Goal: Use online tool/utility: Use online tool/utility

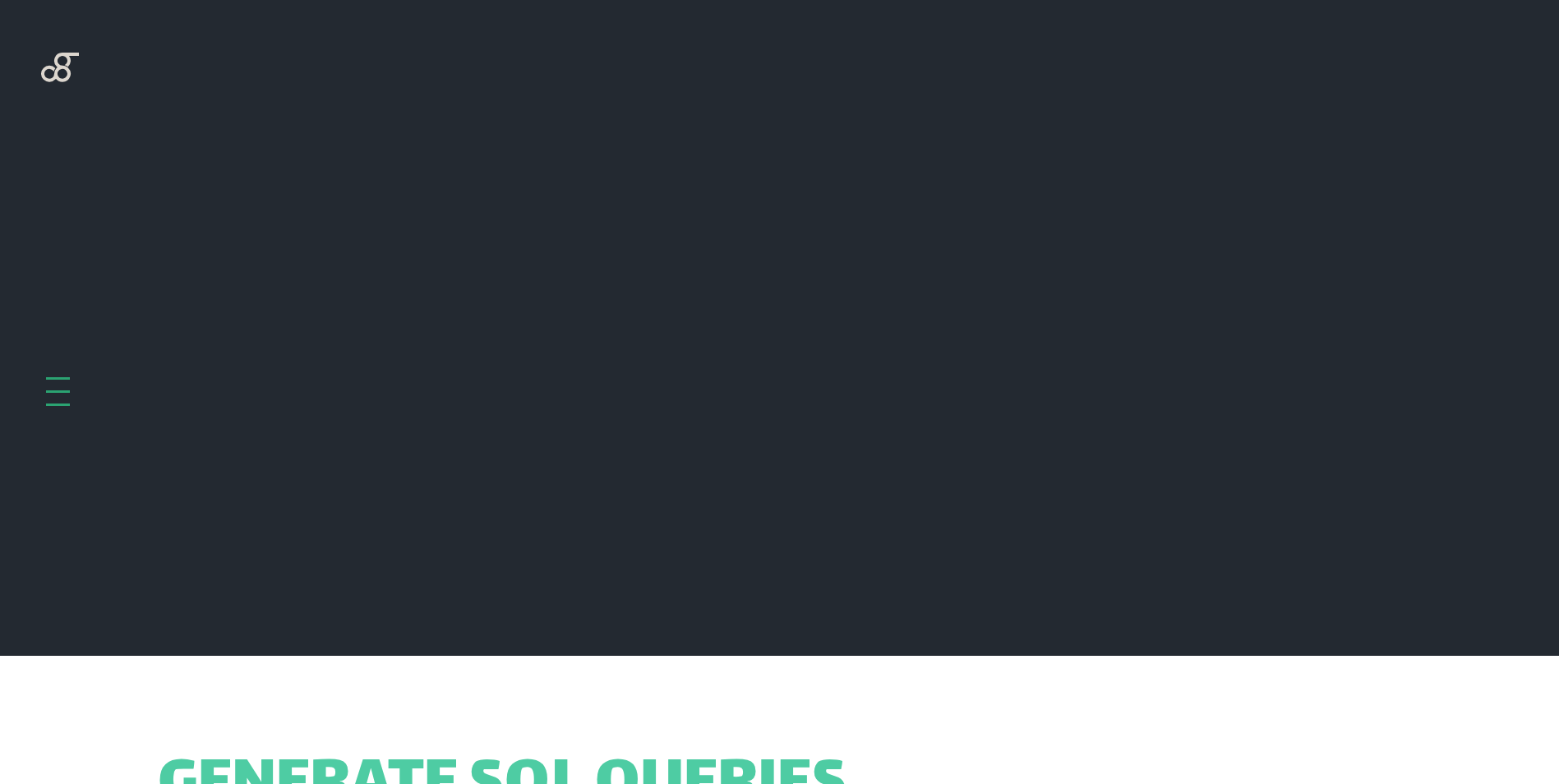
scroll to position [656, 0]
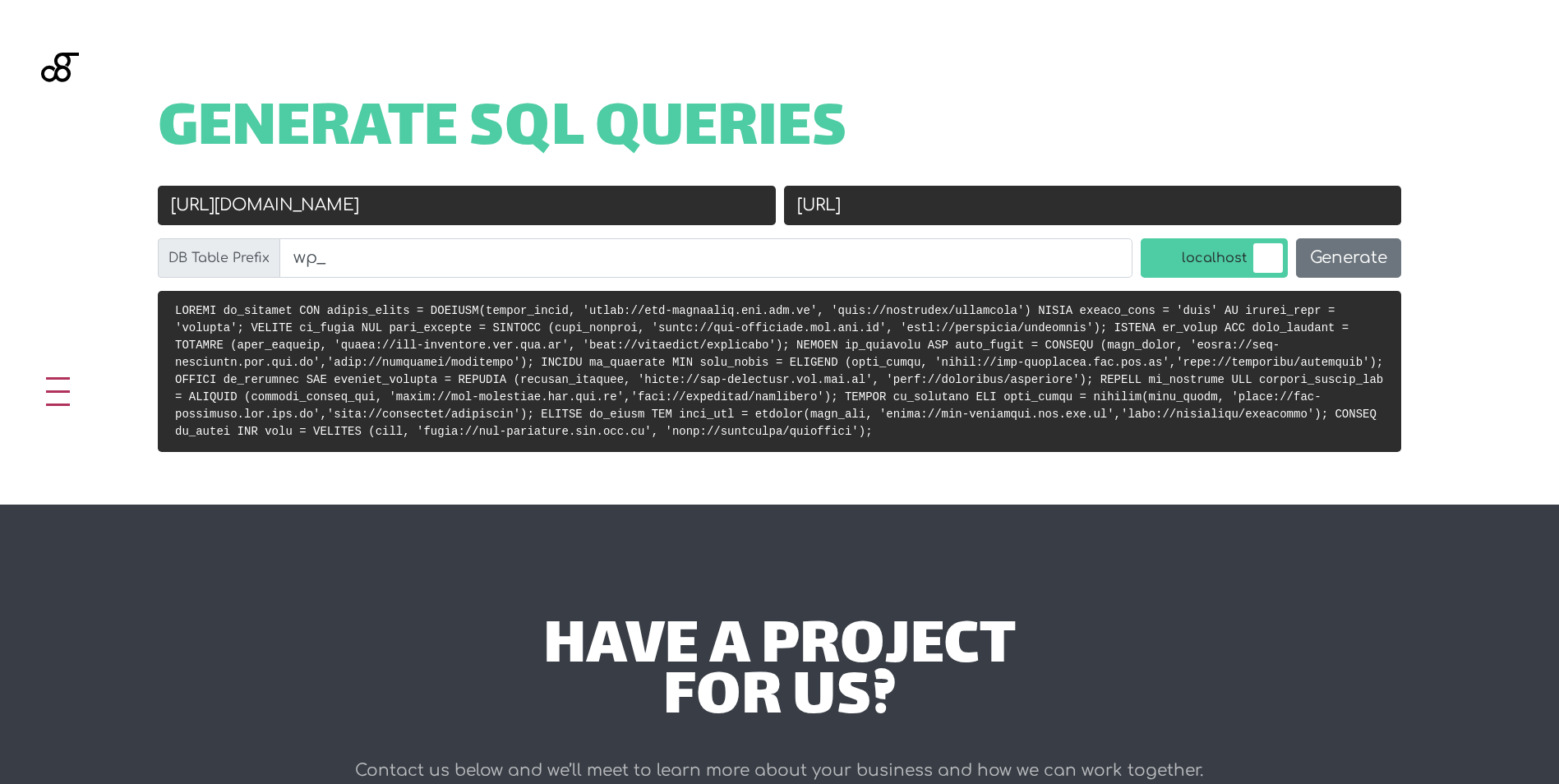
click at [708, 214] on input "[URL][DOMAIN_NAME]" at bounding box center [467, 206] width 618 height 40
click at [1142, 211] on input "[URL]" at bounding box center [1094, 206] width 618 height 40
paste input "[URL][DOMAIN_NAME]"
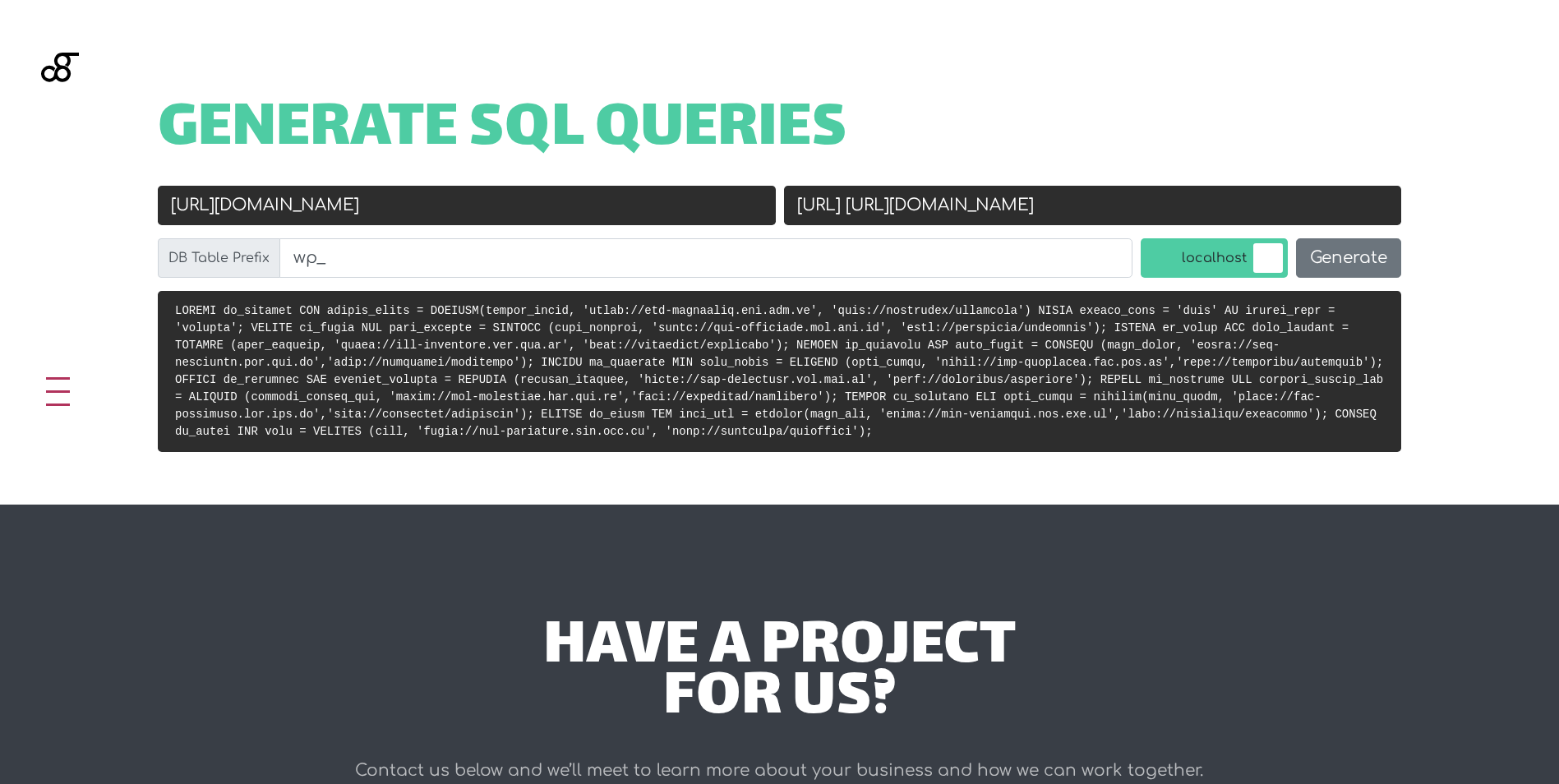
drag, startPoint x: 1029, startPoint y: 207, endPoint x: 795, endPoint y: 210, distance: 234.0
click at [795, 210] on input "http://localhost/rheinmann https://stg-rheinmann.ids.com.lb" at bounding box center [1094, 206] width 618 height 40
type input "[URL][DOMAIN_NAME]"
drag, startPoint x: 452, startPoint y: 201, endPoint x: 166, endPoint y: 214, distance: 286.3
click at [166, 214] on input "[URL][DOMAIN_NAME]" at bounding box center [467, 206] width 618 height 40
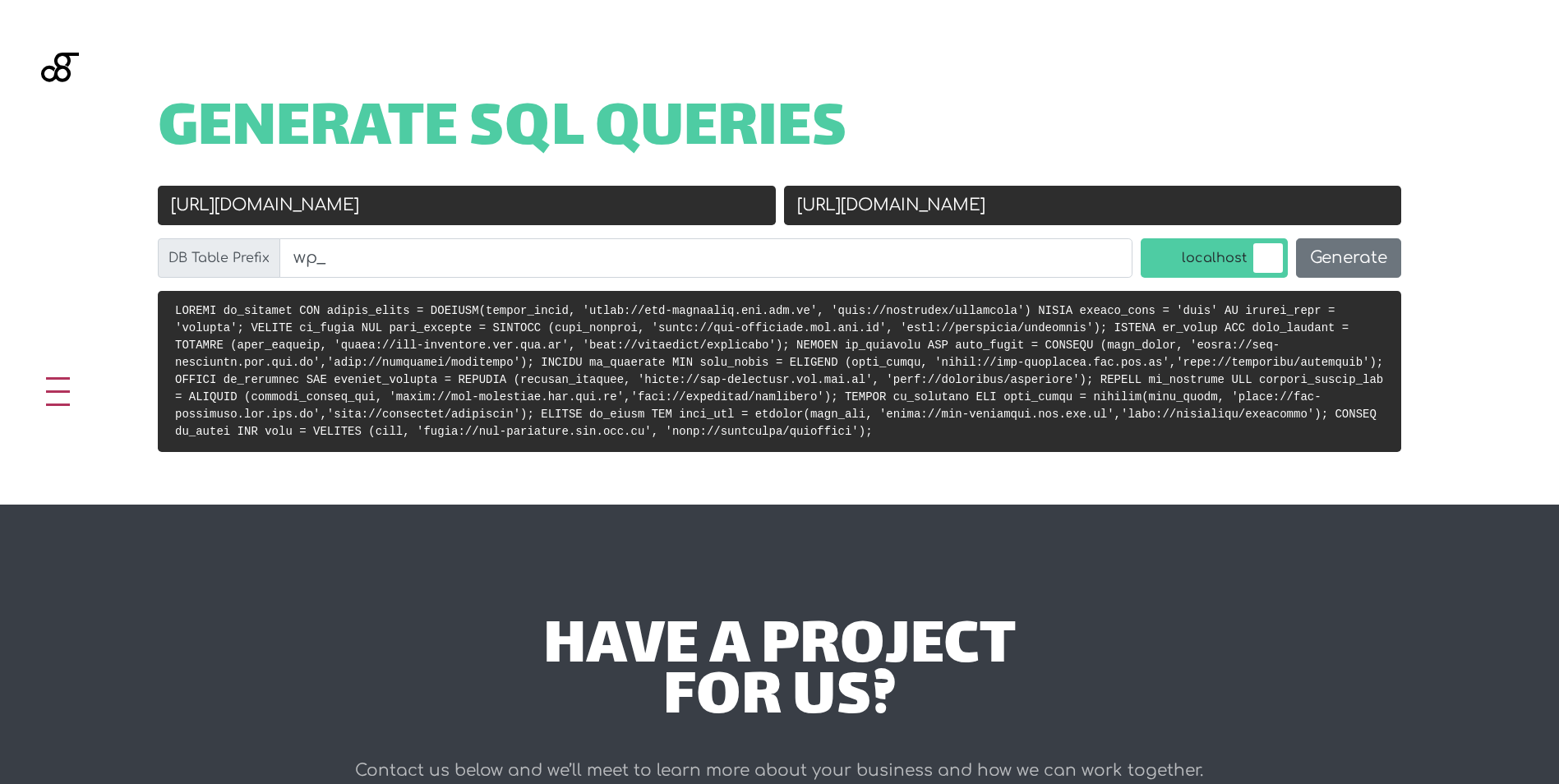
paste input "://localhost/rheinmann"
type input "[URL]"
click at [800, 207] on input "[URL][DOMAIN_NAME]" at bounding box center [1094, 206] width 618 height 40
type input "[URL][DOMAIN_NAME]"
click at [1248, 253] on label "localhost" at bounding box center [1215, 258] width 147 height 40
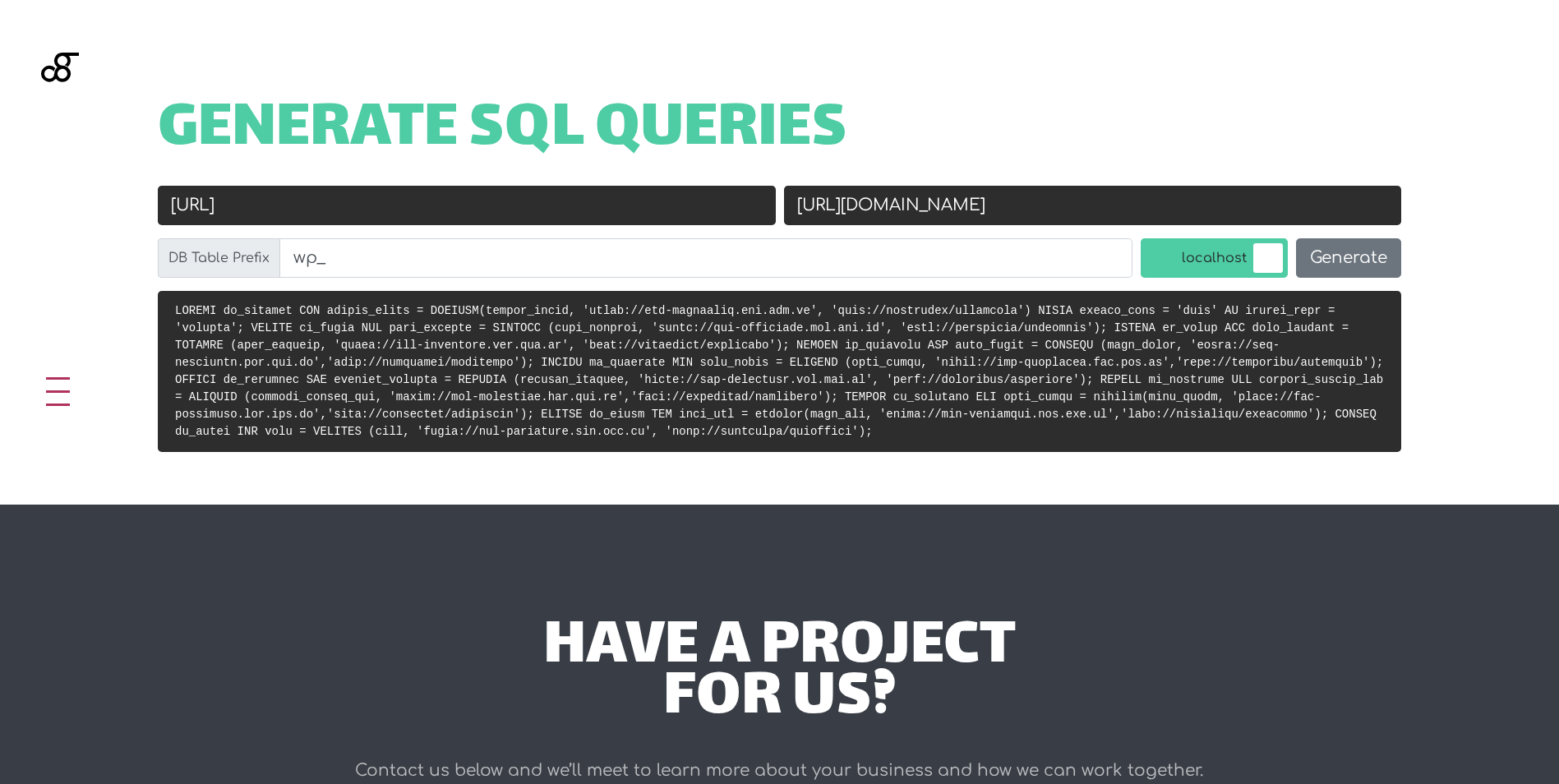
click at [1125, 242] on input "localhost" at bounding box center [1125, 242] width 0 height 0
click at [1343, 258] on button "Generate" at bounding box center [1349, 258] width 105 height 40
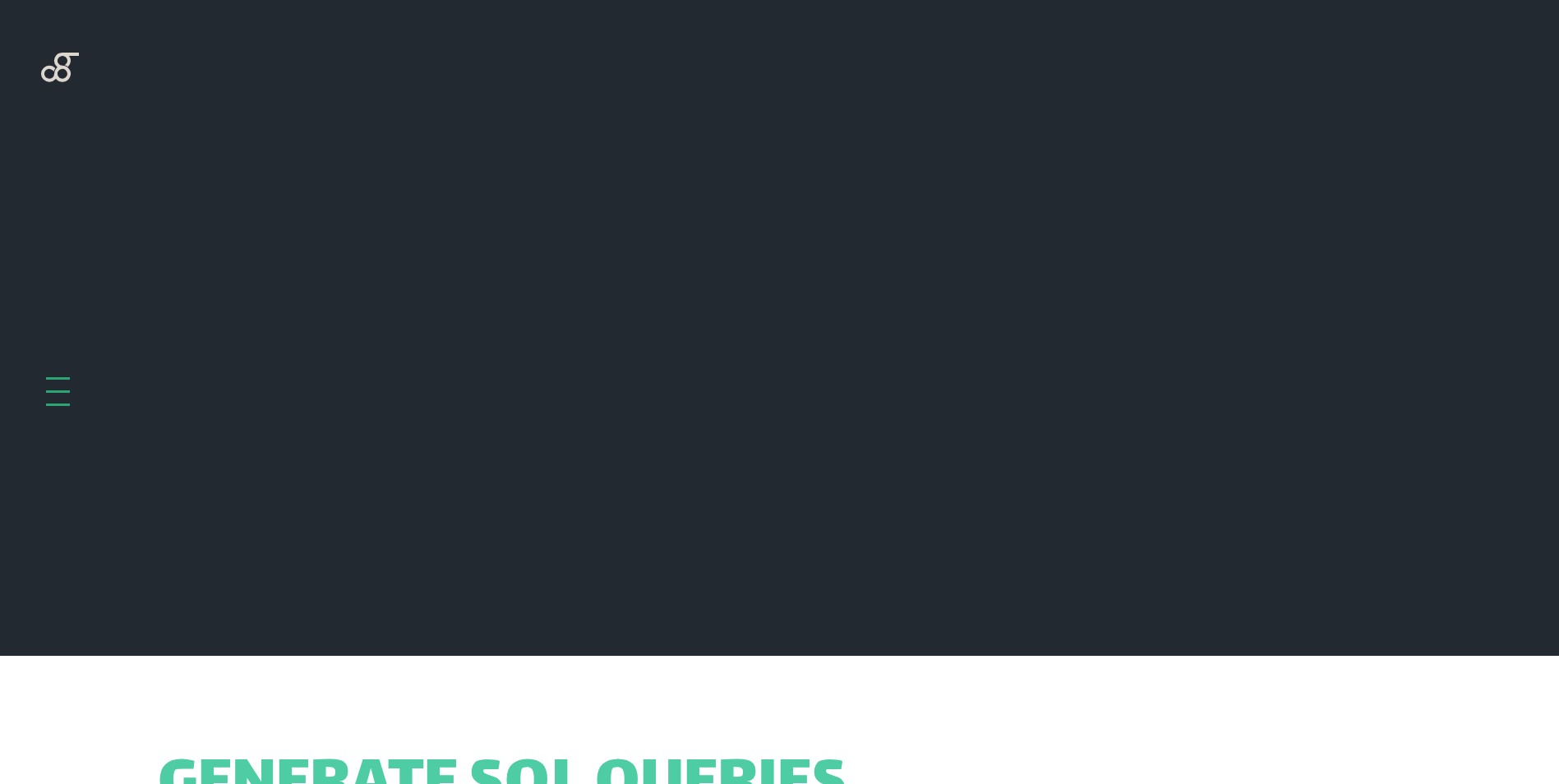
scroll to position [656, 0]
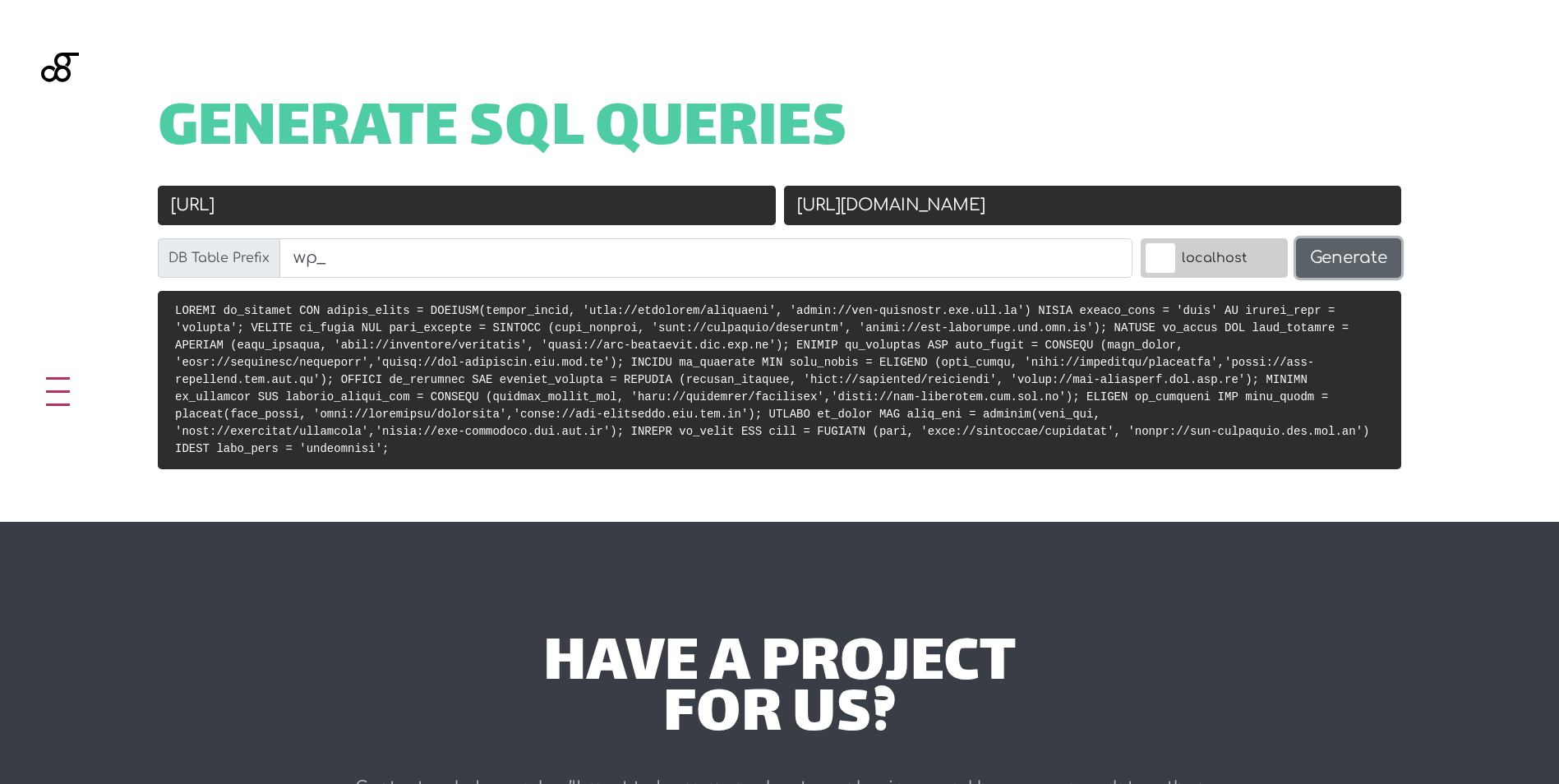
click at [1340, 259] on button "Generate" at bounding box center [1349, 258] width 105 height 40
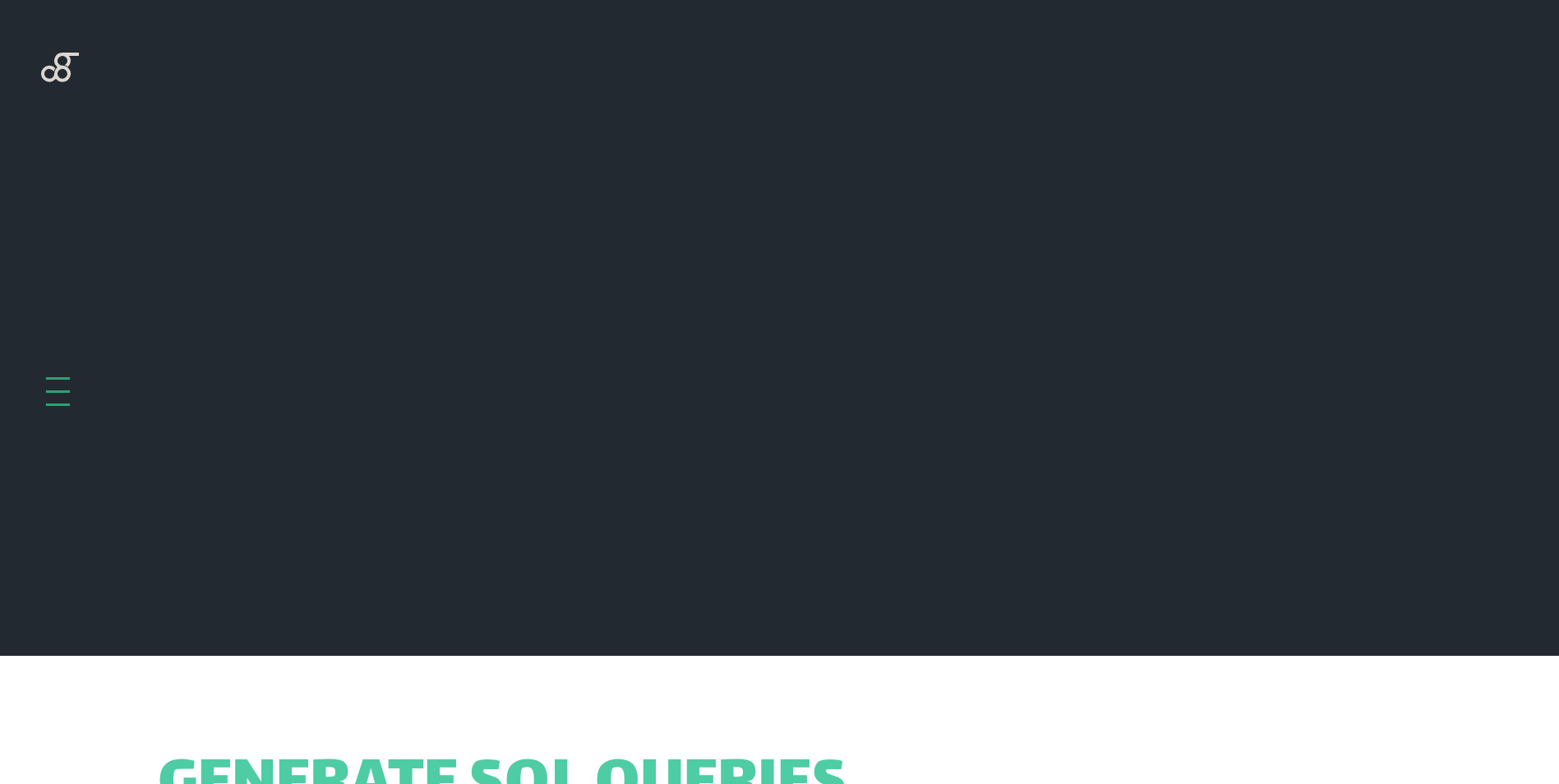
scroll to position [656, 0]
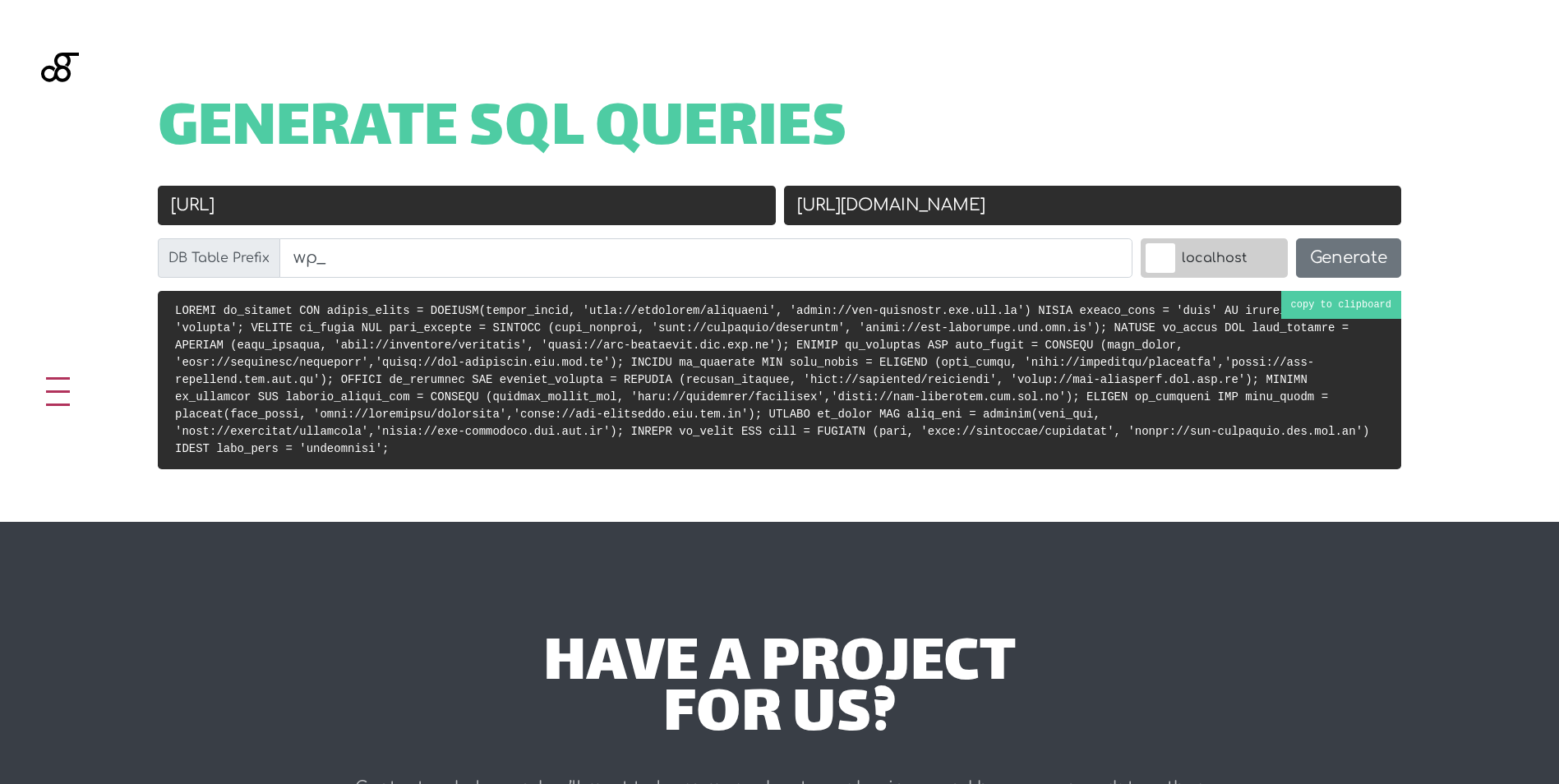
click at [1330, 306] on code at bounding box center [772, 380] width 1194 height 151
click at [443, 202] on input "[URL]" at bounding box center [467, 206] width 618 height 40
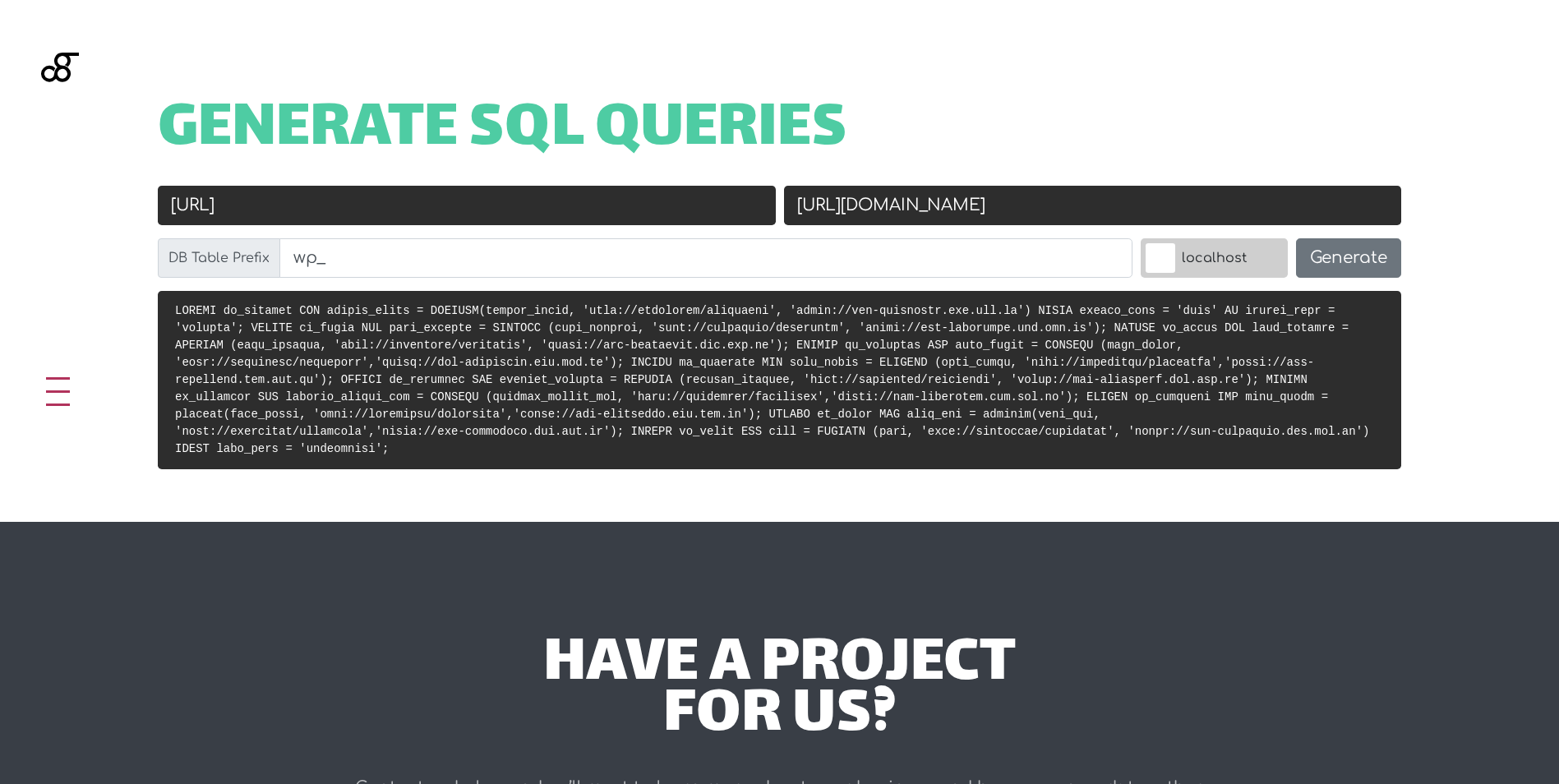
click at [1035, 212] on input "[URL][DOMAIN_NAME]" at bounding box center [1094, 206] width 618 height 40
paste input "/"
type input "[URL][DOMAIN_NAME]"
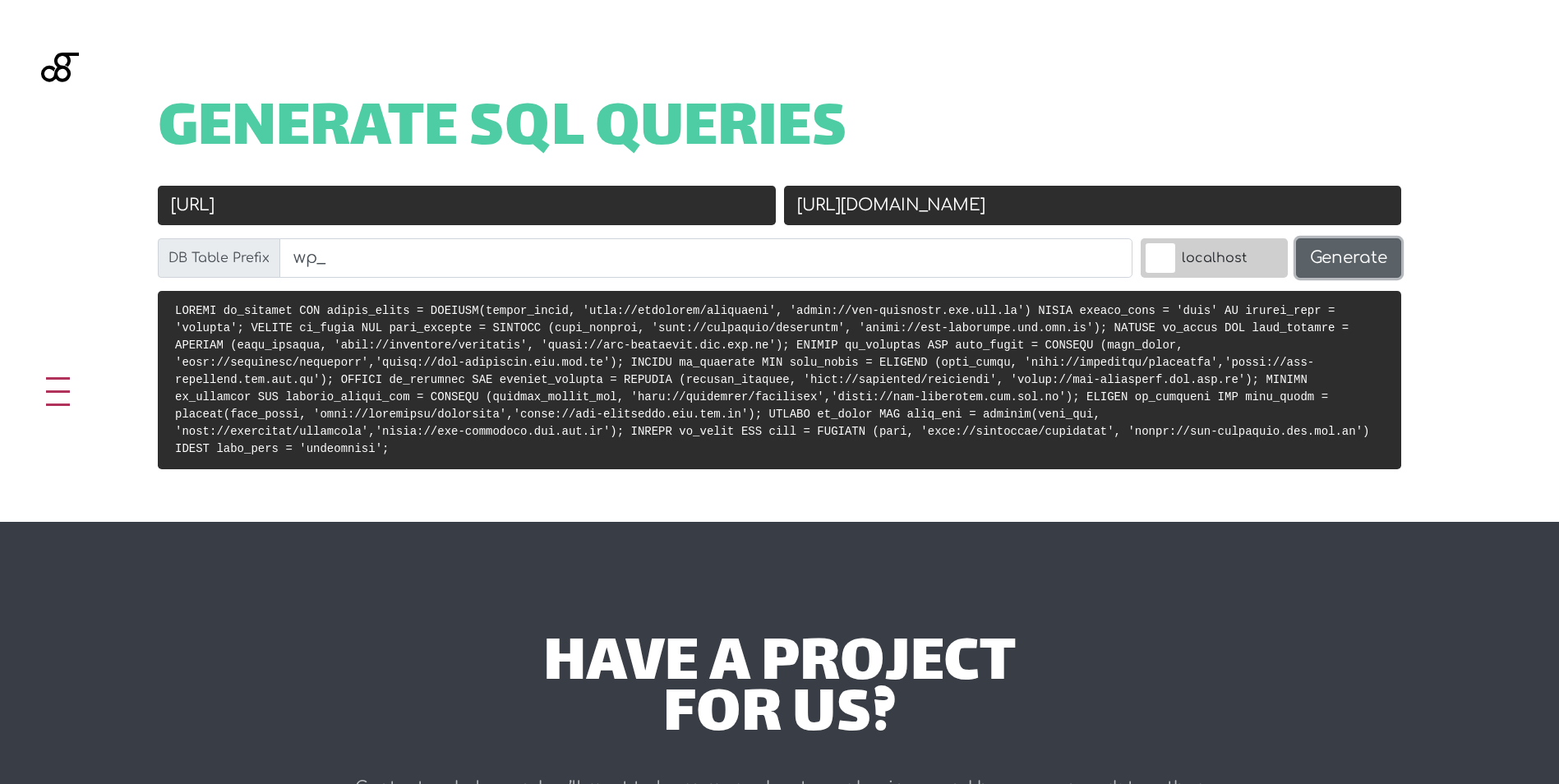
click at [1364, 258] on button "Generate" at bounding box center [1349, 258] width 105 height 40
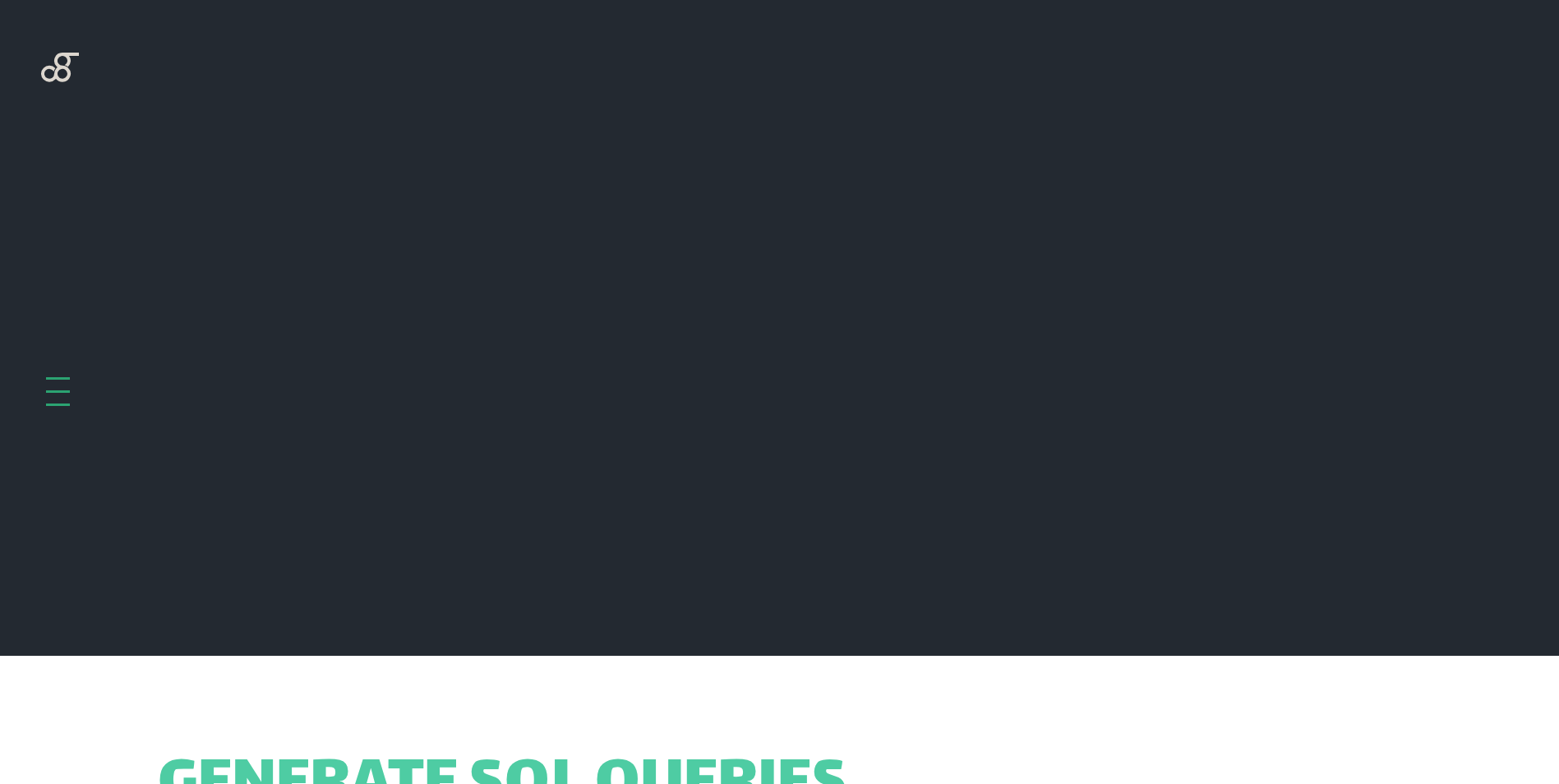
scroll to position [656, 0]
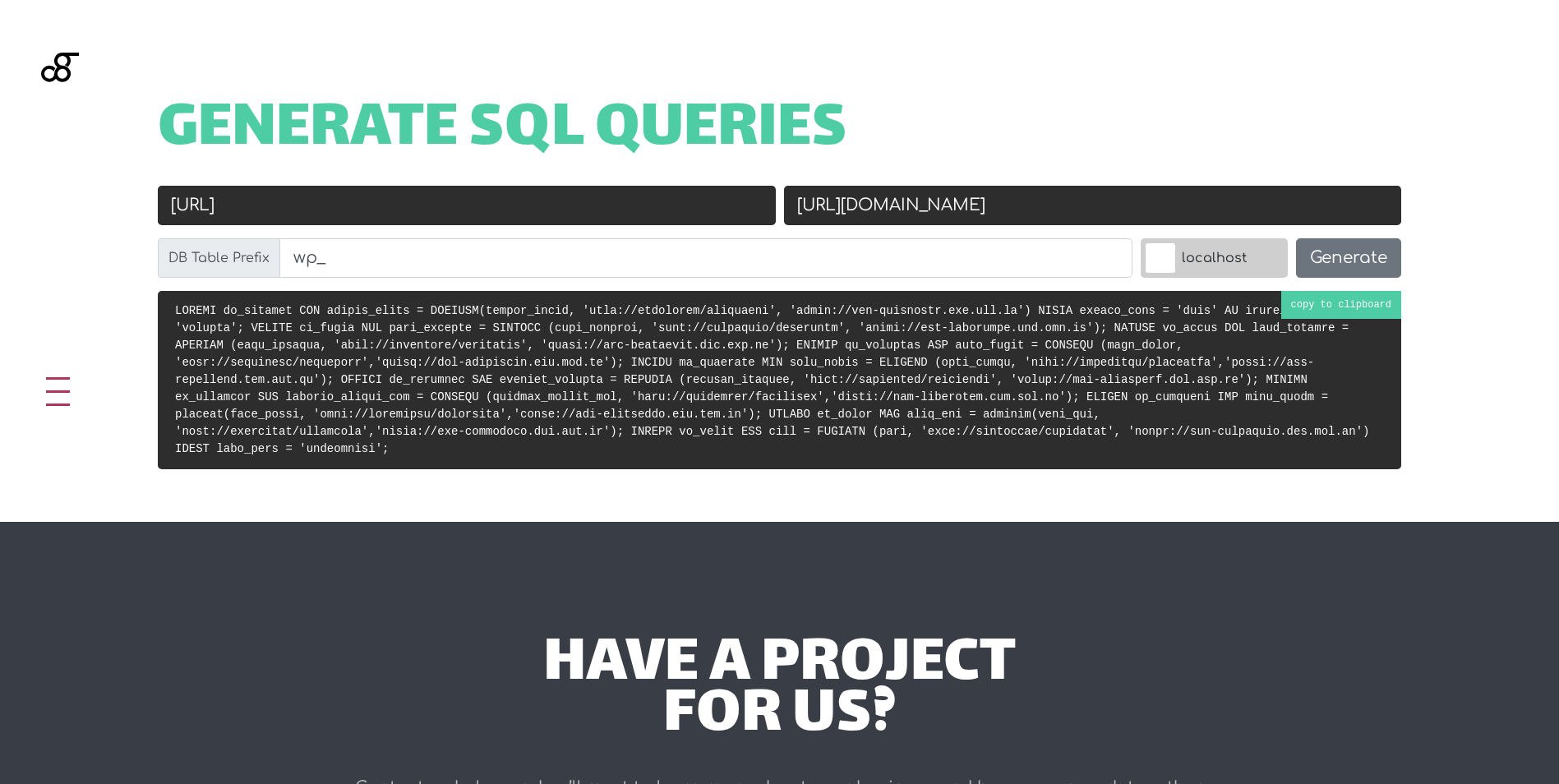
click at [1335, 301] on pre at bounding box center [780, 380] width 1244 height 178
click at [558, 197] on input "[URL]" at bounding box center [467, 206] width 618 height 40
click at [558, 196] on input "[URL]" at bounding box center [467, 206] width 618 height 40
click at [561, 192] on input "[URL]" at bounding box center [467, 206] width 618 height 40
click at [1340, 263] on button "Generate" at bounding box center [1349, 258] width 105 height 40
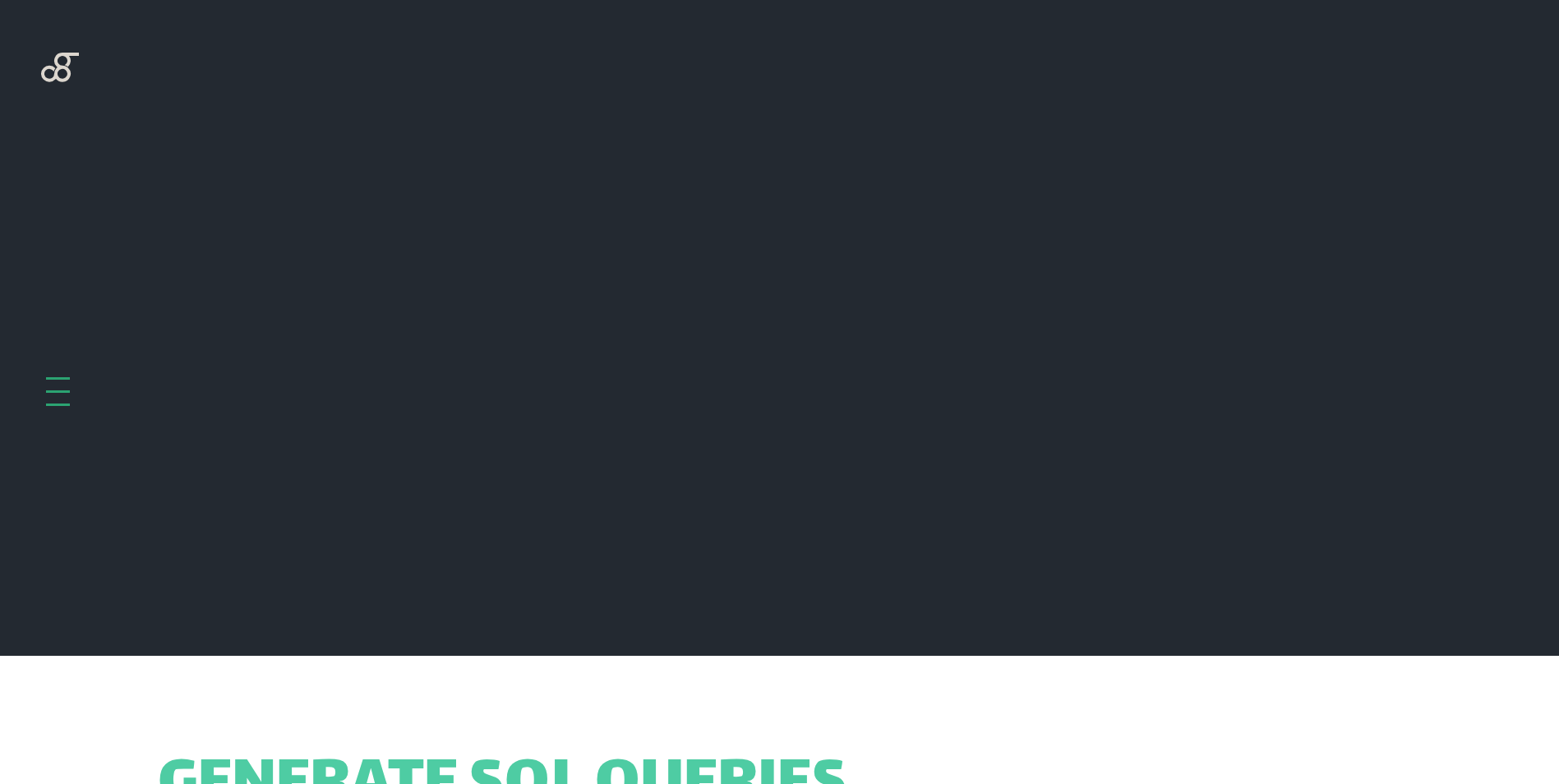
scroll to position [656, 0]
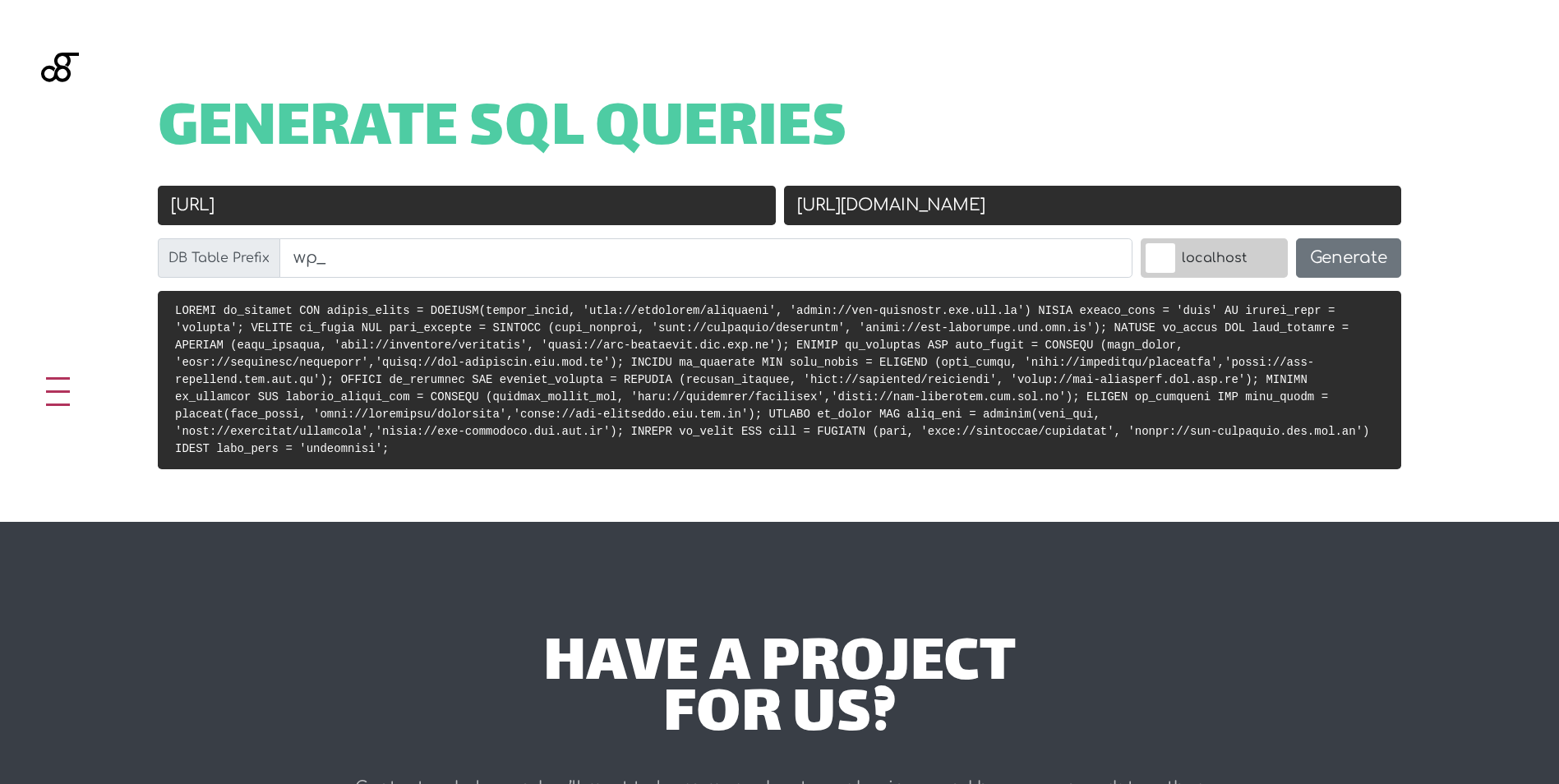
click at [1222, 260] on label "localhost" at bounding box center [1215, 258] width 147 height 40
click at [1125, 242] on input "localhost" at bounding box center [1125, 242] width 0 height 0
click at [1349, 259] on button "Generate" at bounding box center [1349, 258] width 105 height 40
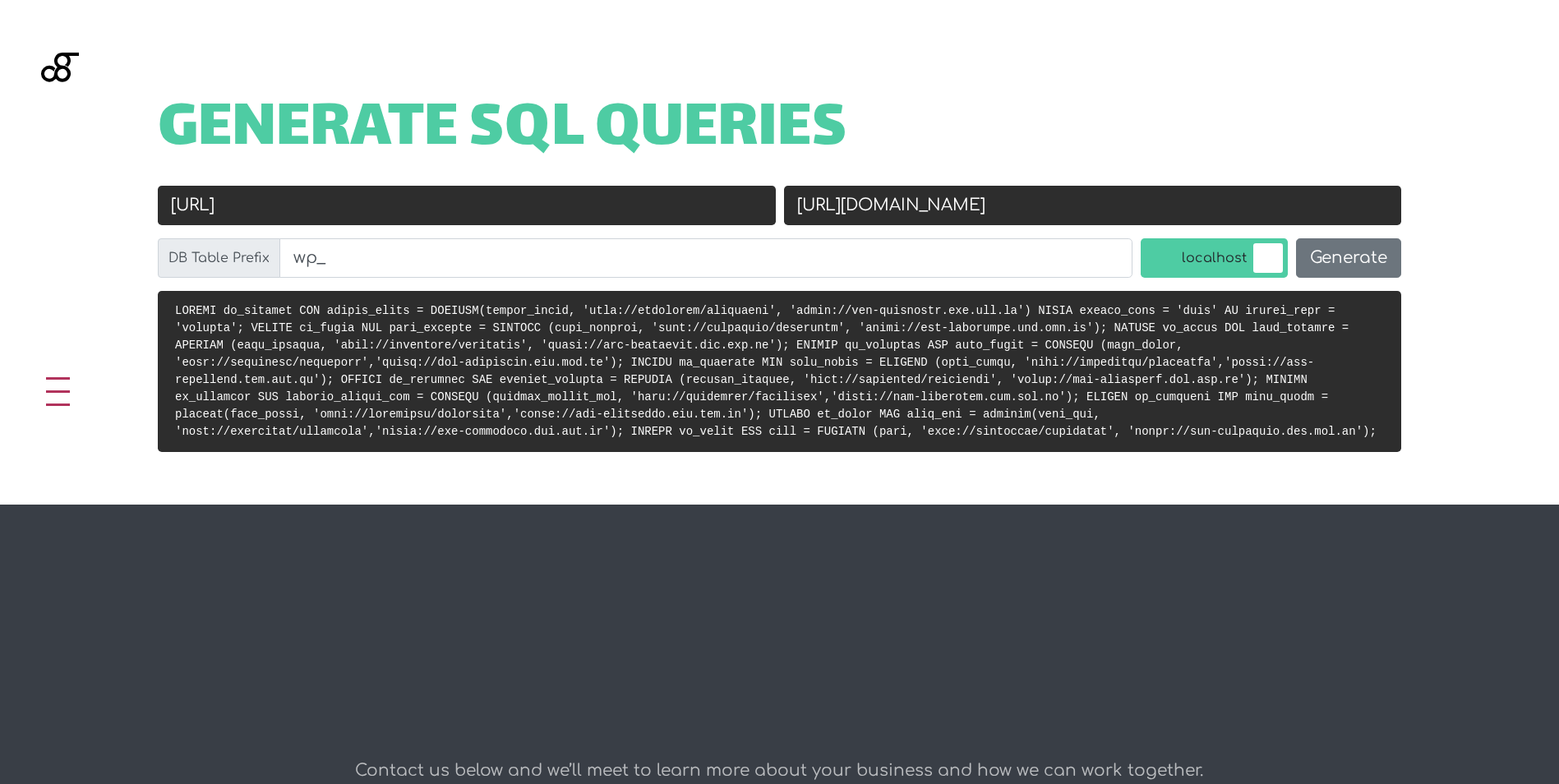
scroll to position [656, 0]
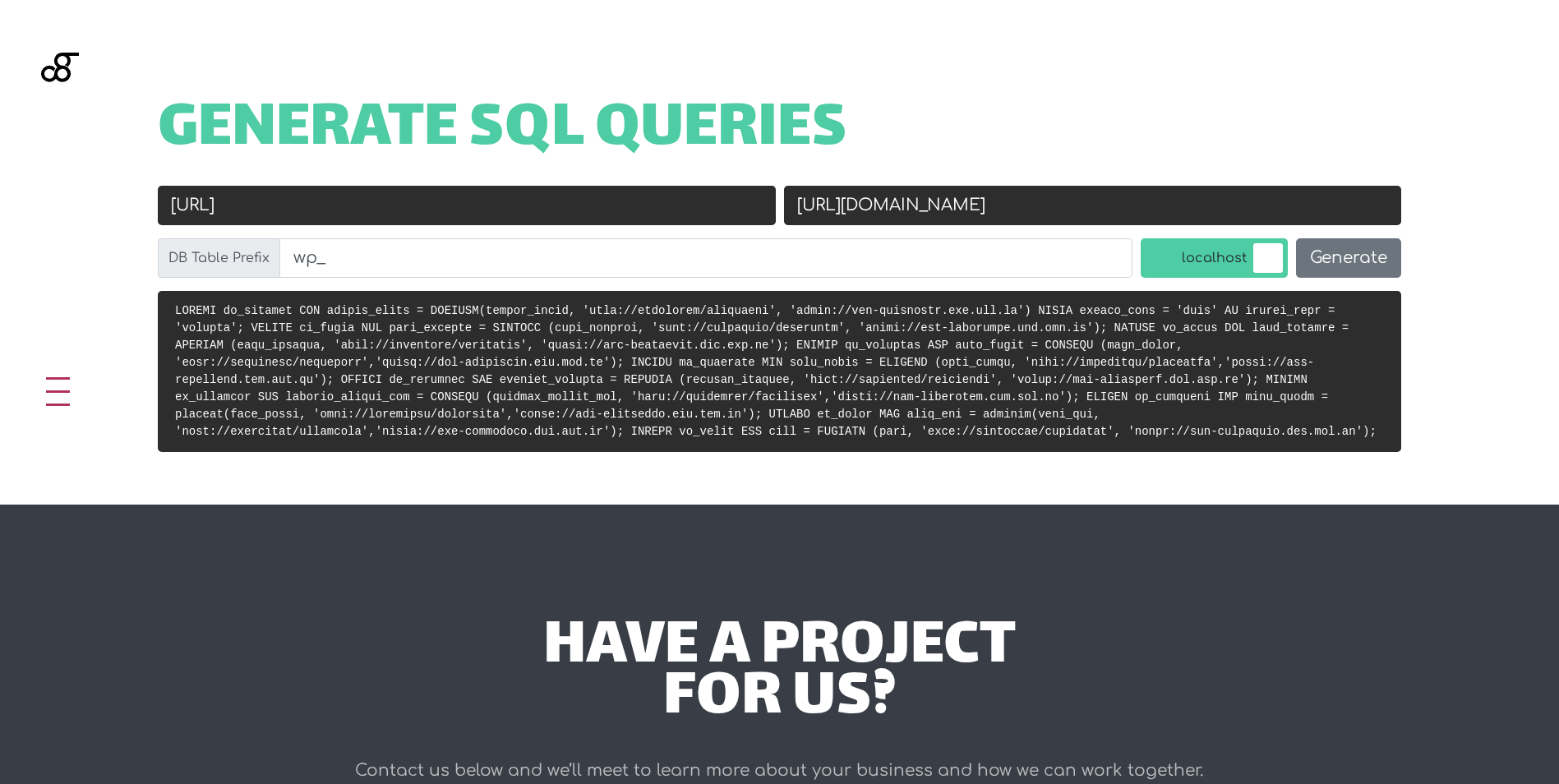
click at [1336, 311] on code at bounding box center [776, 371] width 1202 height 134
click at [1261, 245] on label "localhost" at bounding box center [1215, 258] width 147 height 40
click at [1125, 242] on input "localhost" at bounding box center [1125, 242] width 0 height 0
click at [1251, 245] on label "localhost" at bounding box center [1215, 258] width 147 height 40
click at [1125, 242] on input "localhost" at bounding box center [1125, 242] width 0 height 0
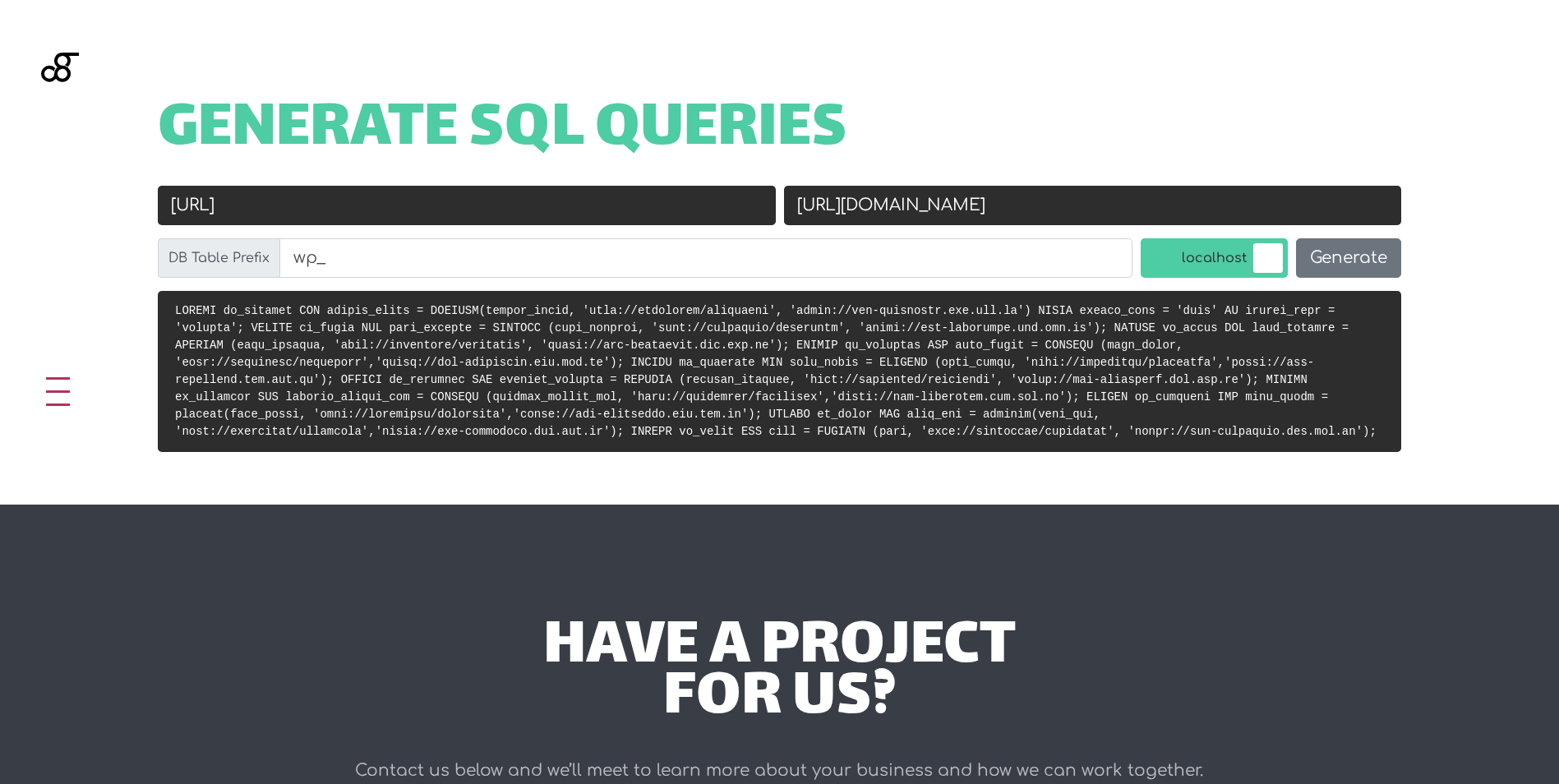
click at [1251, 245] on label "localhost" at bounding box center [1215, 258] width 147 height 40
click at [1125, 242] on input "localhost" at bounding box center [1125, 242] width 0 height 0
click at [1338, 249] on button "Generate" at bounding box center [1349, 258] width 105 height 40
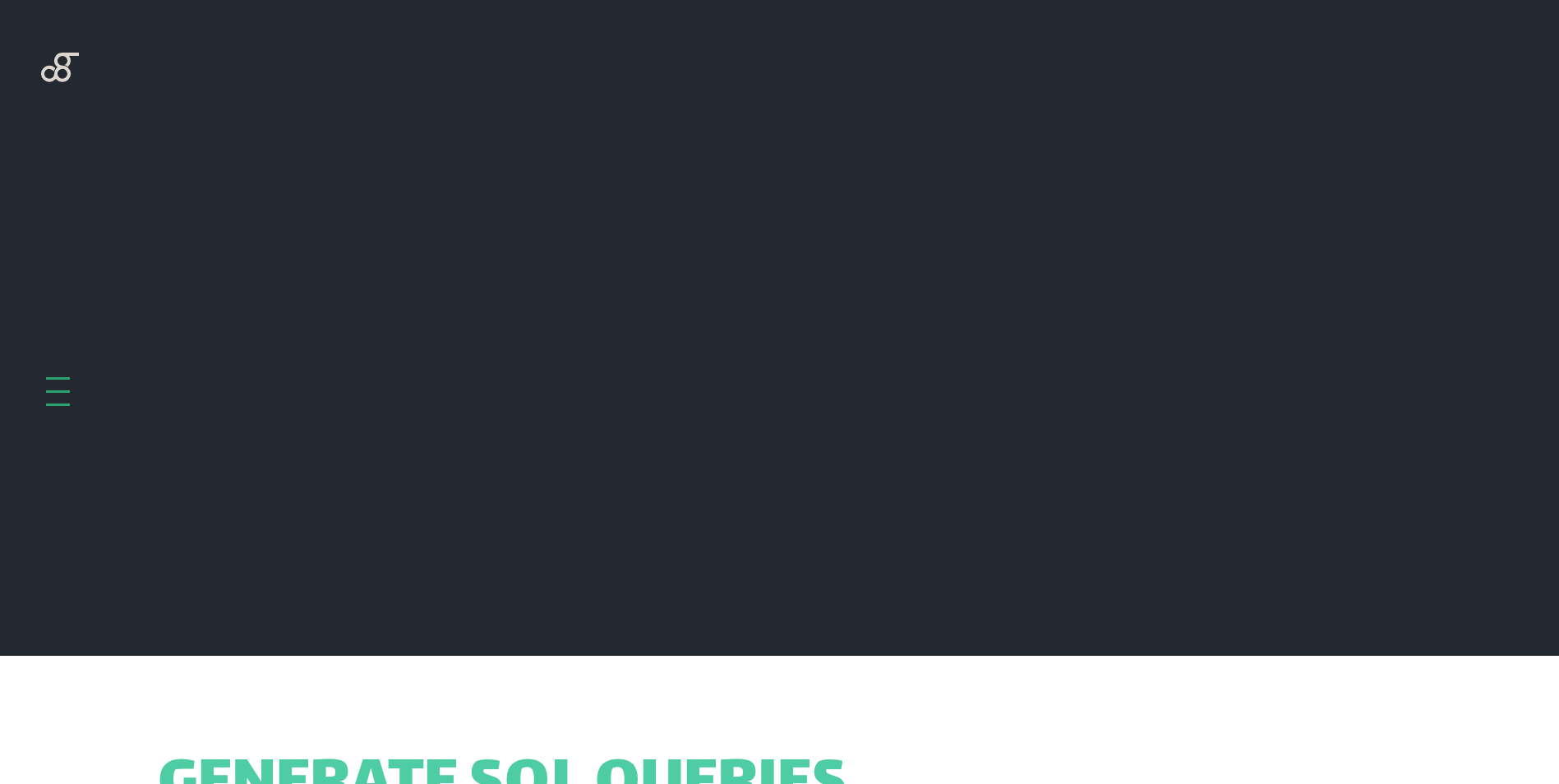
scroll to position [656, 0]
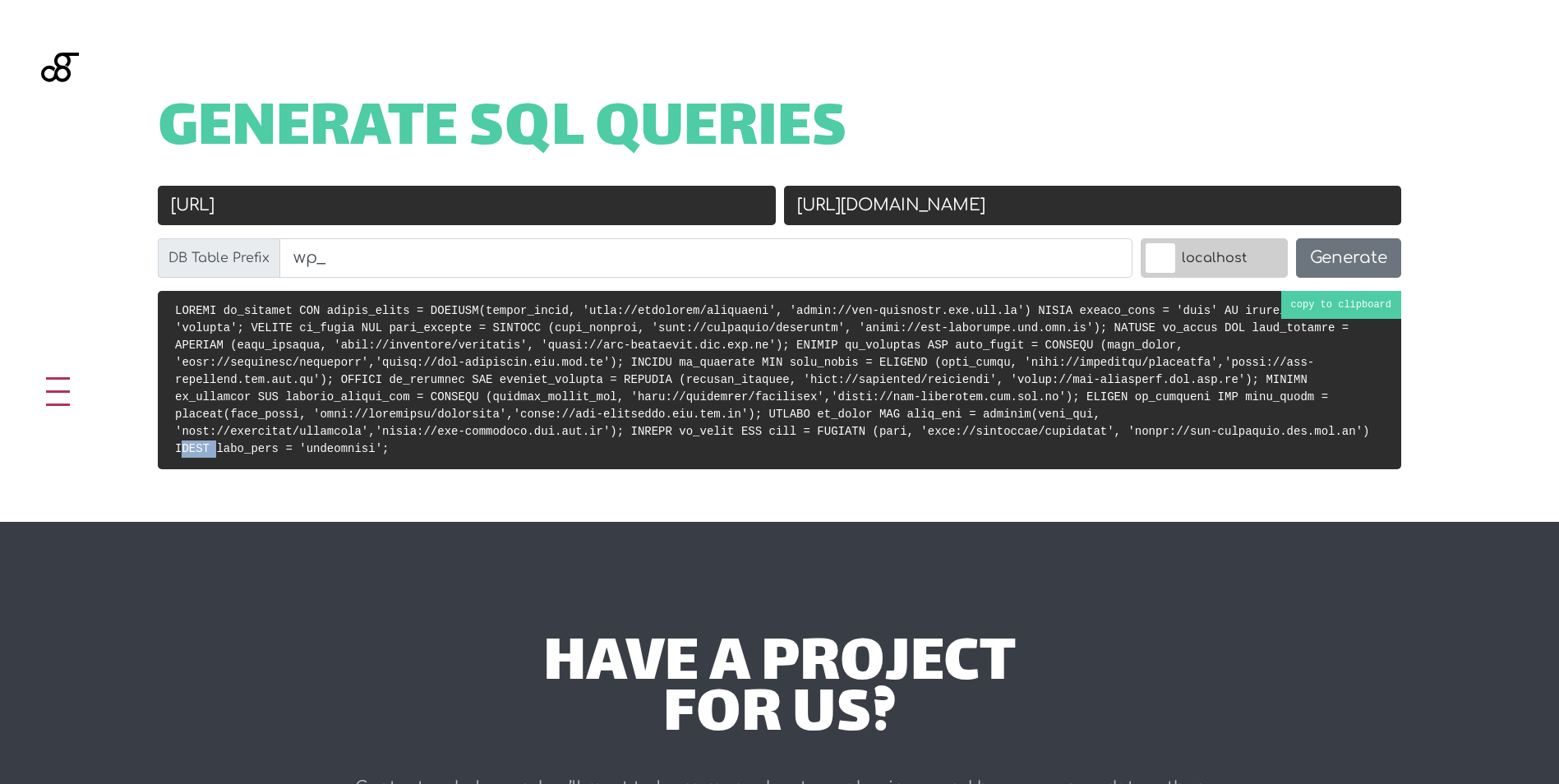
drag, startPoint x: 182, startPoint y: 428, endPoint x: 221, endPoint y: 429, distance: 39.0
click at [221, 429] on code at bounding box center [772, 380] width 1194 height 151
click at [1361, 257] on button "Generate" at bounding box center [1349, 258] width 105 height 40
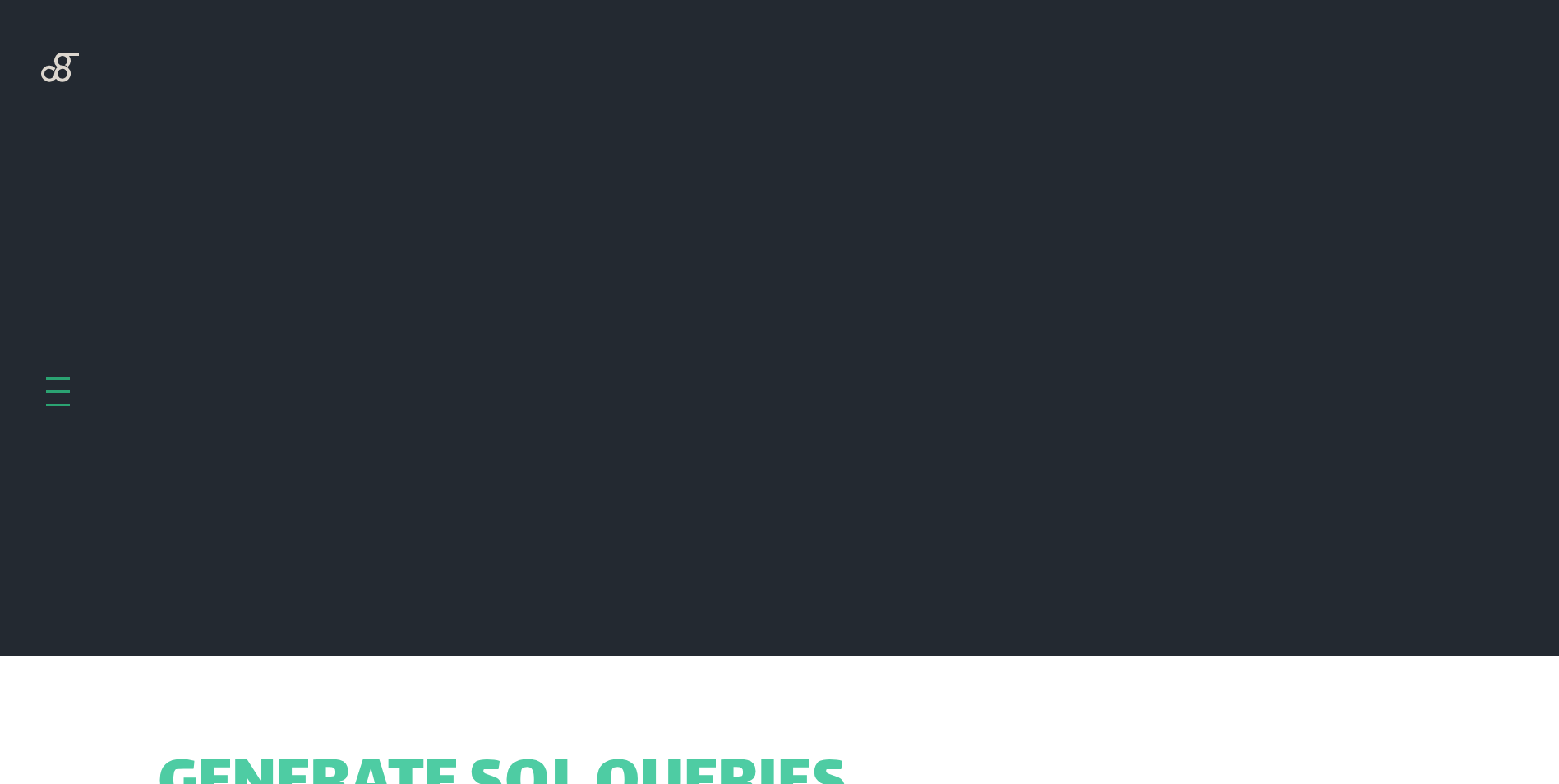
scroll to position [656, 0]
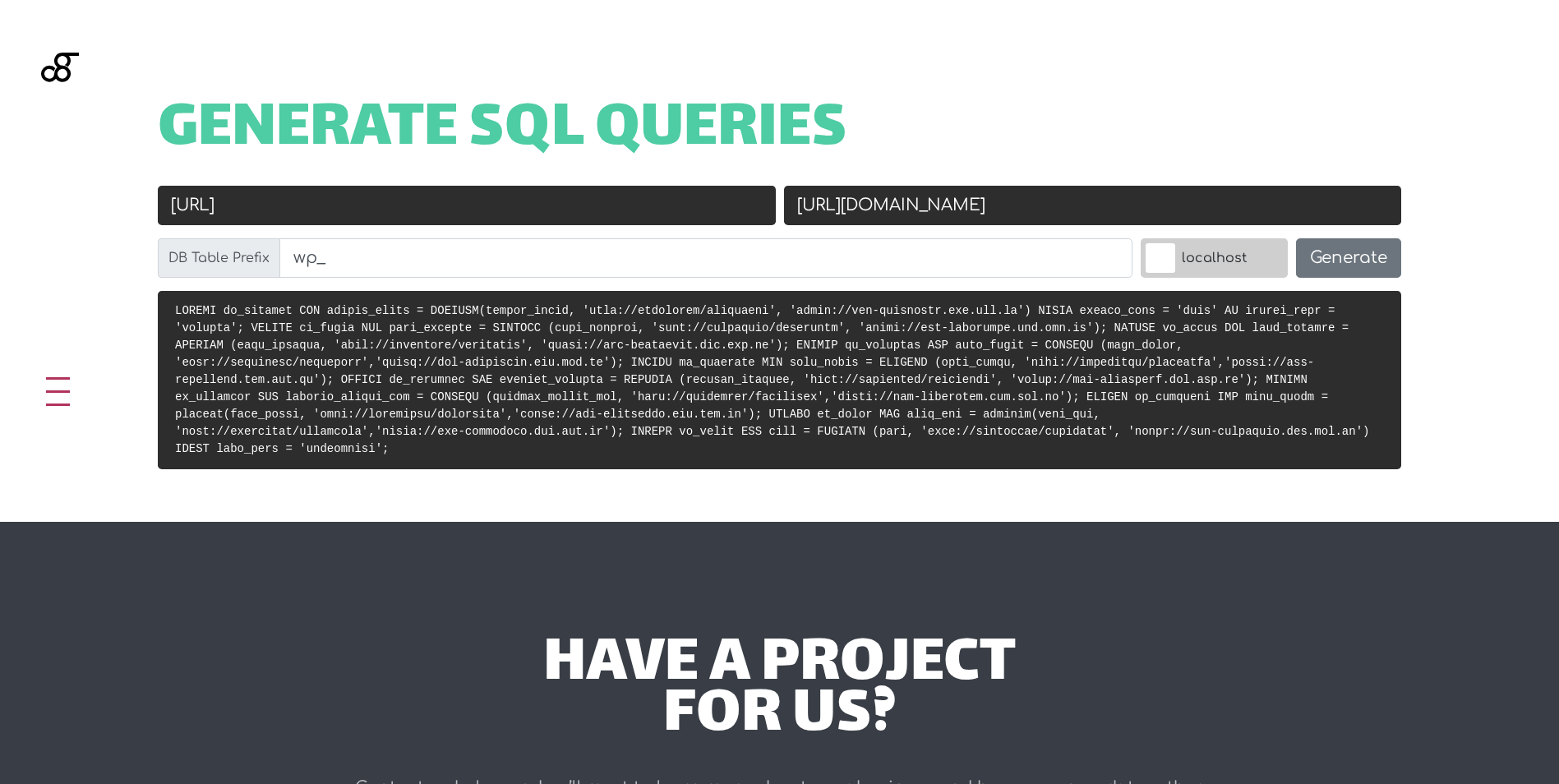
click at [1242, 264] on label "localhost" at bounding box center [1215, 258] width 147 height 40
click at [1125, 242] on input "localhost" at bounding box center [1125, 242] width 0 height 0
click at [1322, 258] on button "Generate" at bounding box center [1349, 258] width 105 height 40
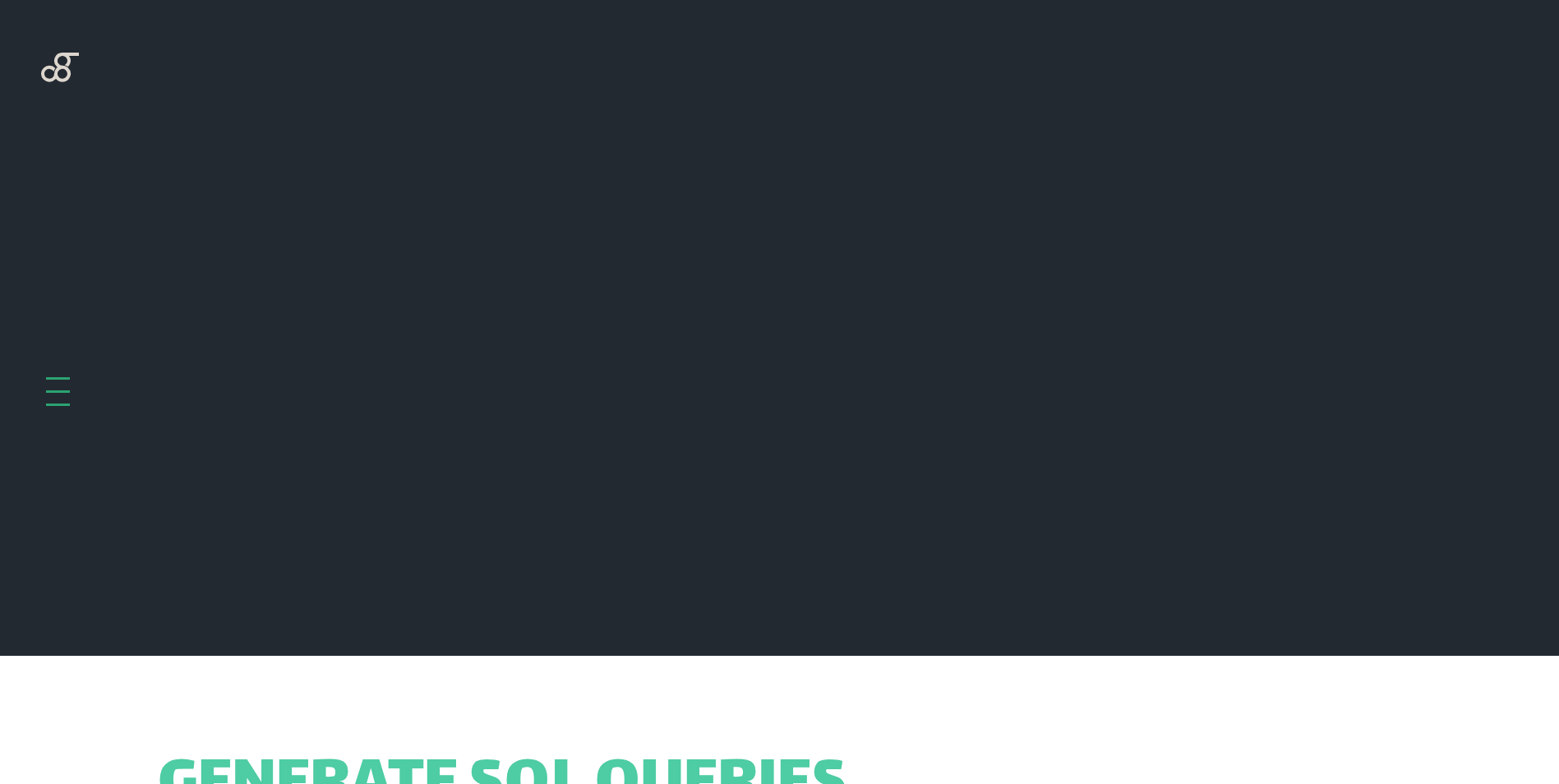
scroll to position [656, 0]
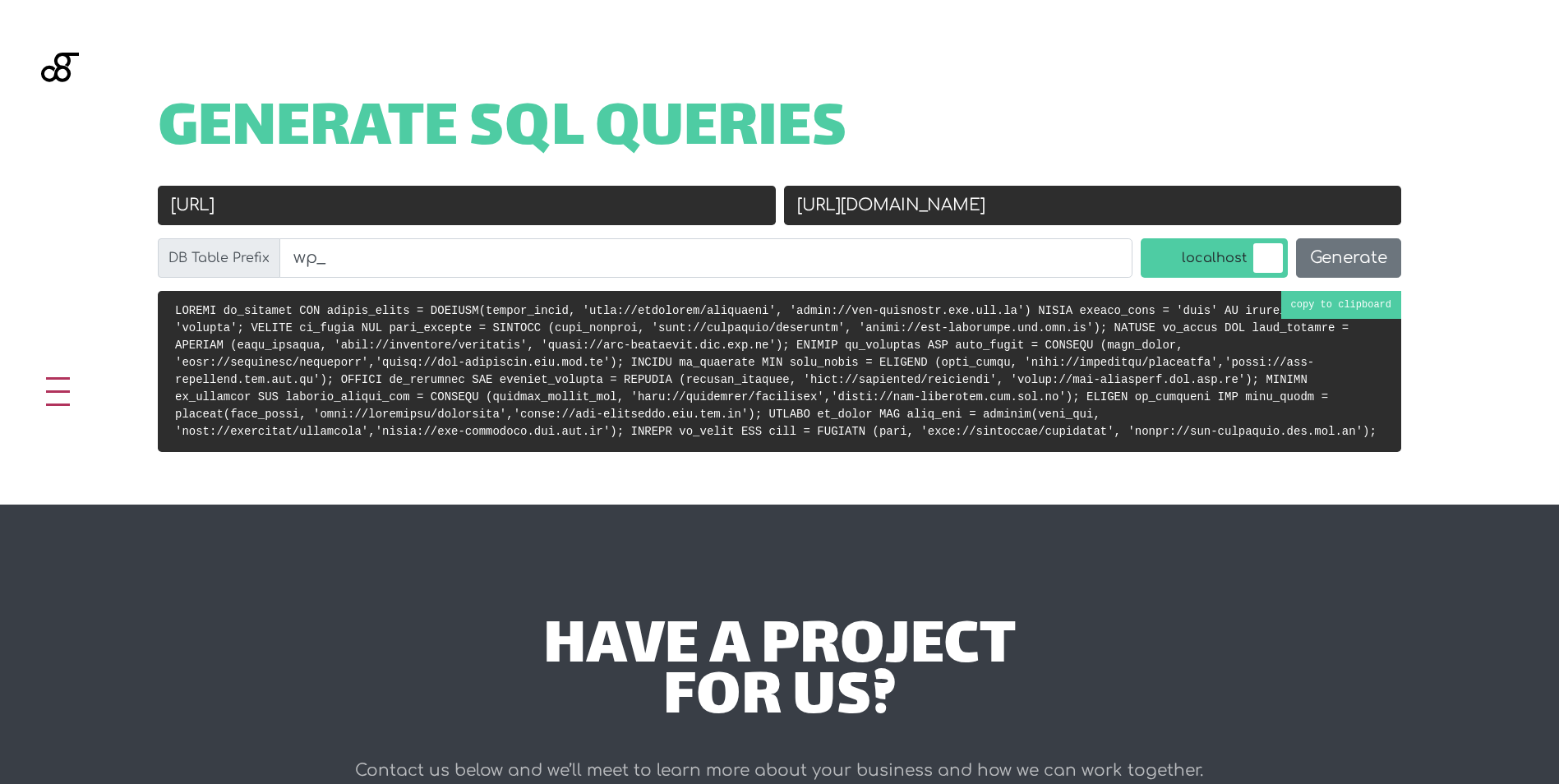
click at [1326, 306] on code at bounding box center [776, 371] width 1202 height 134
